Goal: Find specific page/section: Find specific page/section

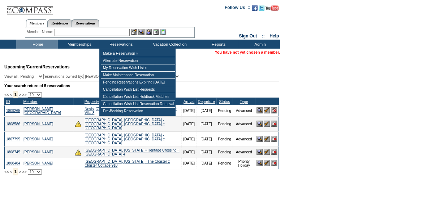
click at [114, 31] on input "text" at bounding box center [91, 32] width 75 height 7
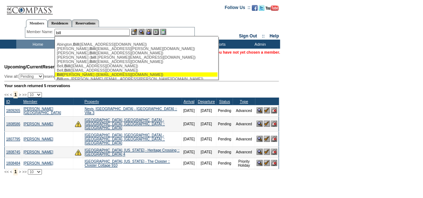
click at [118, 74] on div "Bill ick, Brian (bhbvoc@aol.com)" at bounding box center [136, 75] width 159 height 4
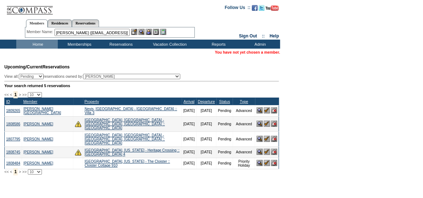
drag, startPoint x: 126, startPoint y: 35, endPoint x: 44, endPoint y: 29, distance: 82.5
click at [44, 29] on div "Member Name: Billick, Brian (bhbvoc@aol.com) Abington, Bill (billabington@gmail…" at bounding box center [110, 32] width 166 height 7
type input "bell,"
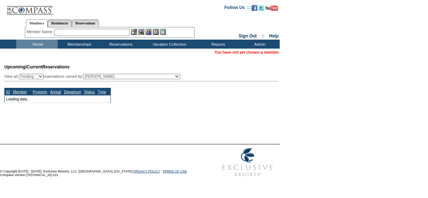
click at [77, 32] on input "text" at bounding box center [91, 32] width 75 height 7
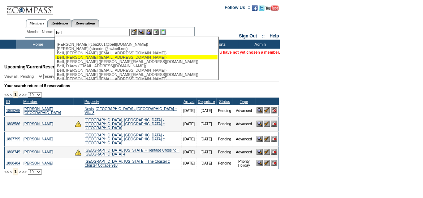
click at [86, 58] on div "[PERSON_NAME] ([EMAIL_ADDRESS][DOMAIN_NAME])" at bounding box center [136, 57] width 159 height 4
type input "[PERSON_NAME] ([EMAIL_ADDRESS][DOMAIN_NAME])"
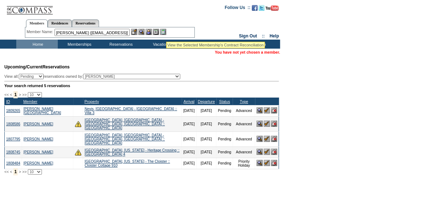
click at [165, 33] on img at bounding box center [163, 32] width 6 height 6
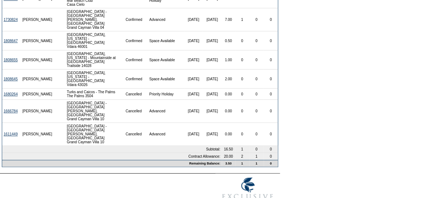
scroll to position [161, 0]
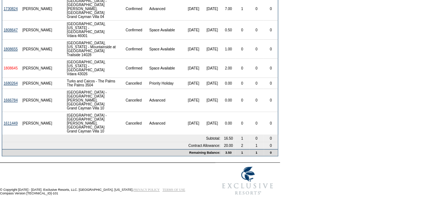
click at [11, 66] on link "1808645" at bounding box center [11, 68] width 14 height 4
